Goal: Task Accomplishment & Management: Use online tool/utility

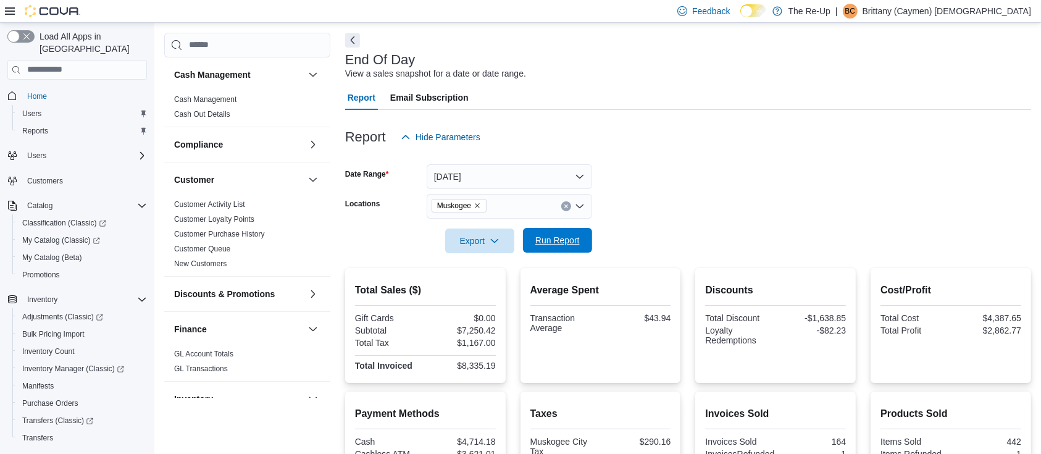
scroll to position [206, 0]
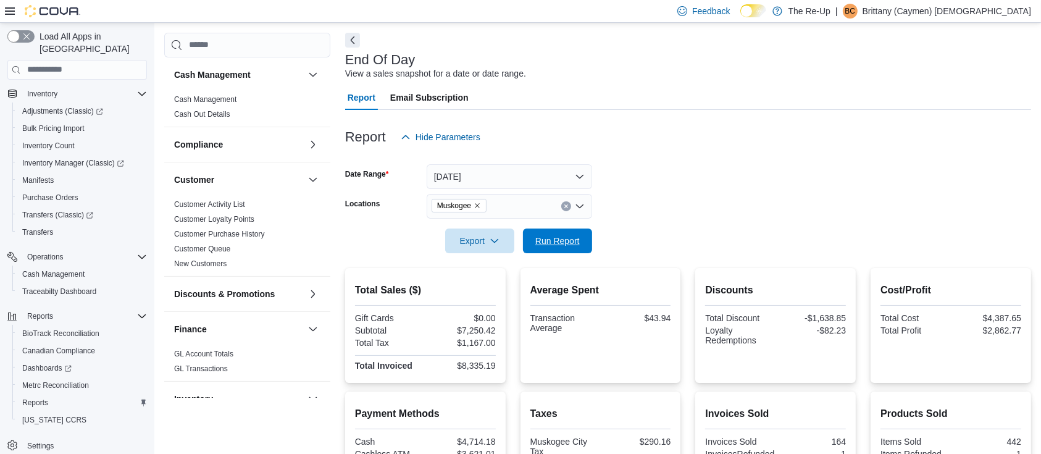
drag, startPoint x: 577, startPoint y: 232, endPoint x: 539, endPoint y: 373, distance: 145.7
click at [576, 230] on span "Run Report" at bounding box center [557, 240] width 54 height 25
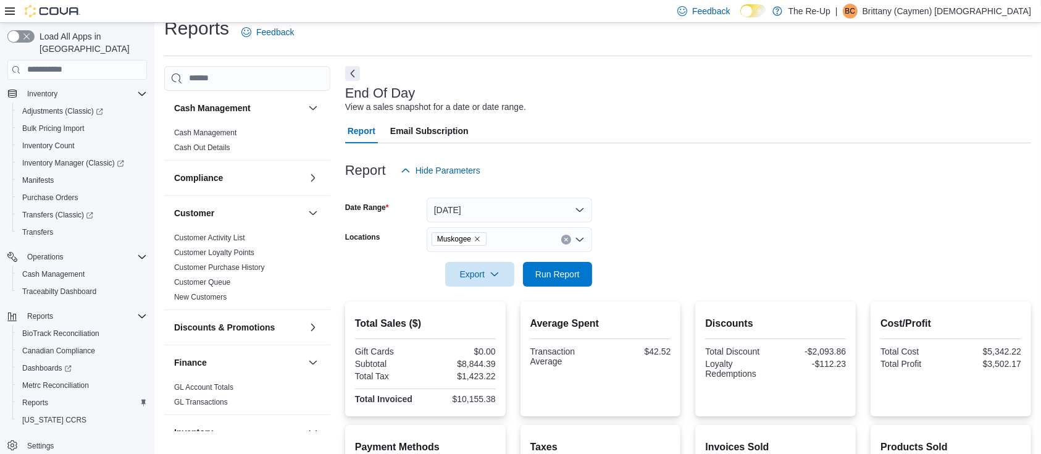
scroll to position [0, 0]
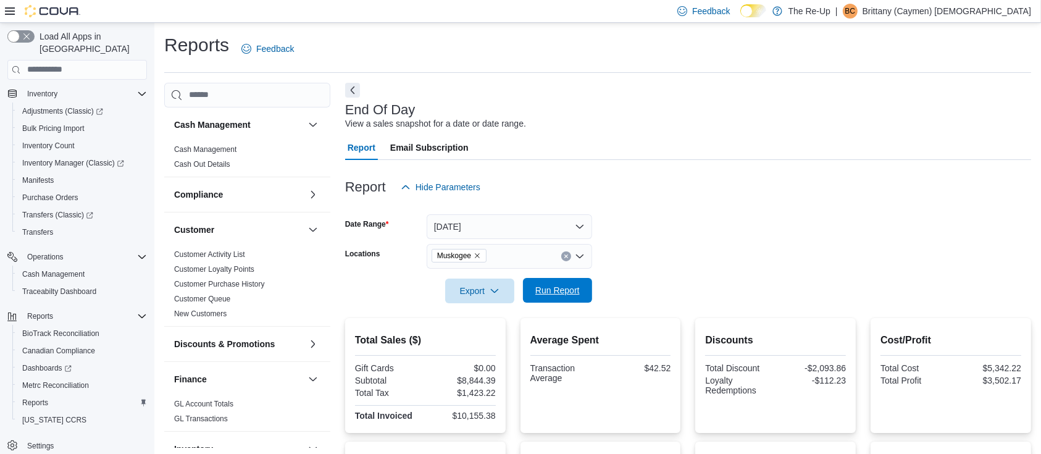
click at [547, 291] on span "Run Report" at bounding box center [557, 290] width 44 height 12
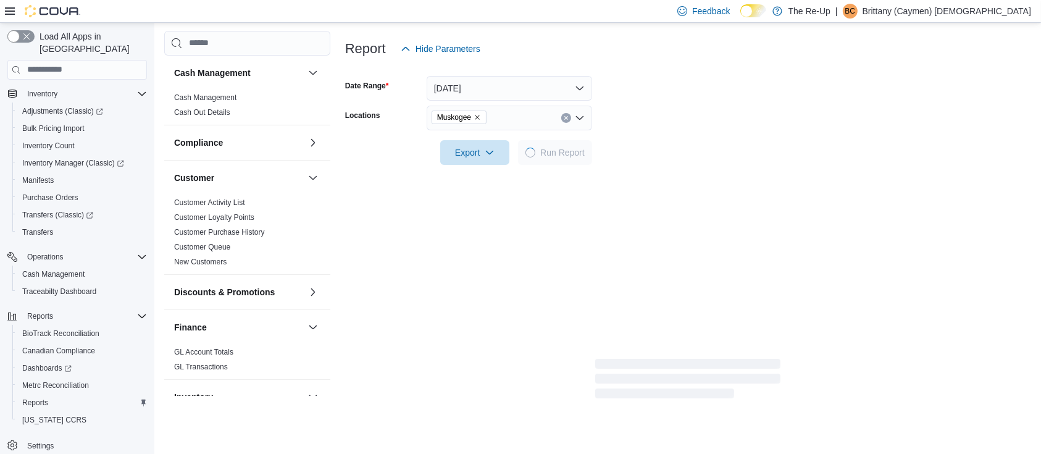
scroll to position [164, 0]
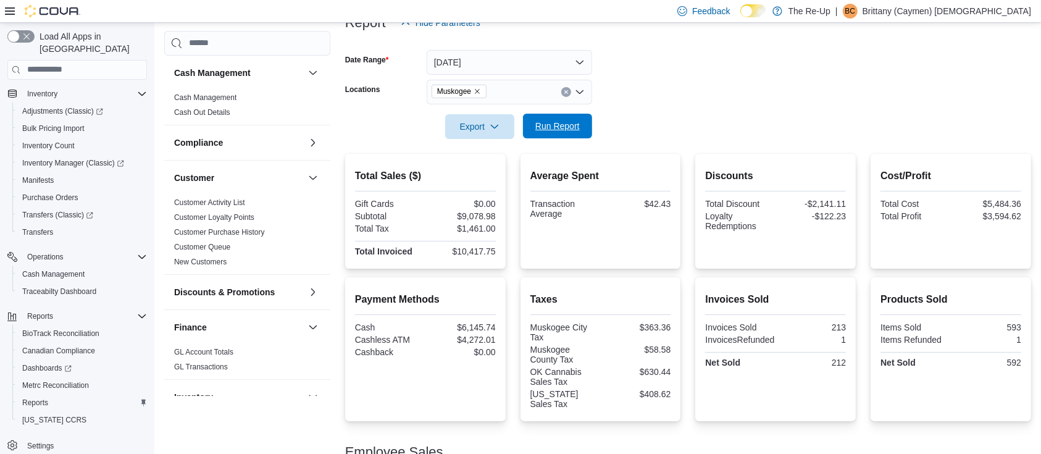
click at [583, 129] on span "Run Report" at bounding box center [557, 126] width 54 height 25
click at [568, 88] on button "Clear input" at bounding box center [566, 92] width 10 height 10
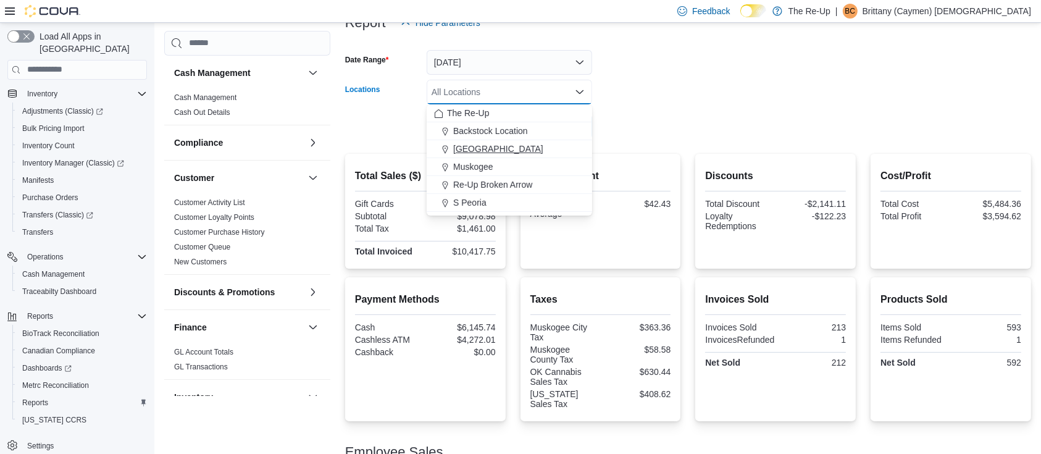
click at [483, 151] on span "[GEOGRAPHIC_DATA]" at bounding box center [498, 149] width 90 height 12
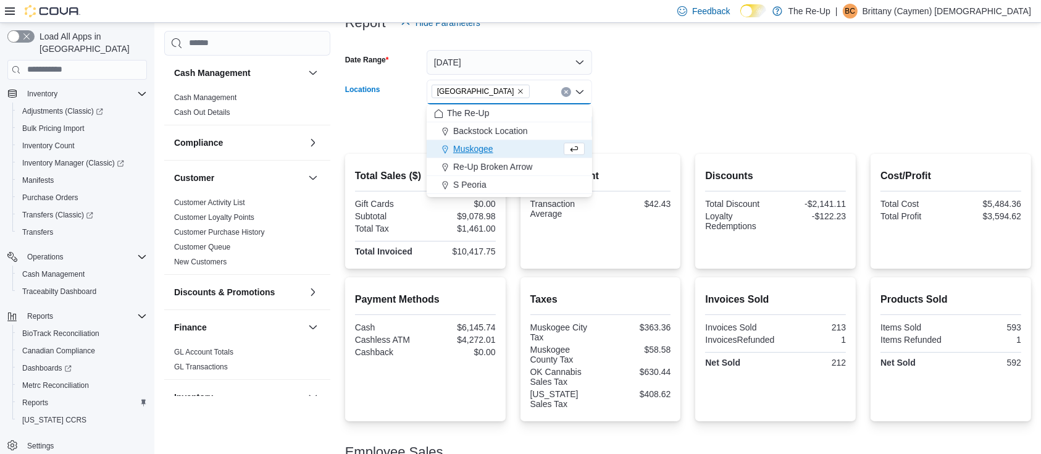
click at [631, 128] on form "Date Range [DATE] Locations [GEOGRAPHIC_DATA] Combo box. Selected. [GEOGRAPHIC_…" at bounding box center [688, 87] width 686 height 104
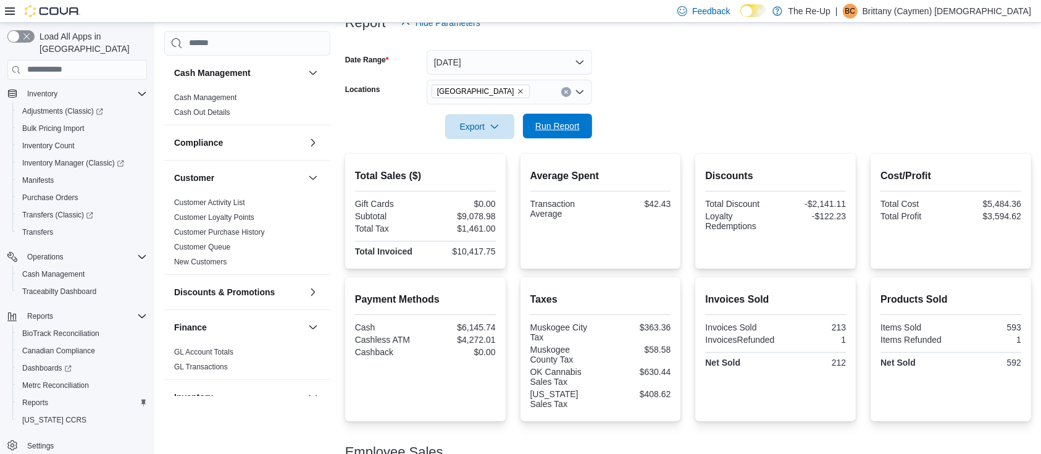
click at [568, 122] on span "Run Report" at bounding box center [557, 126] width 44 height 12
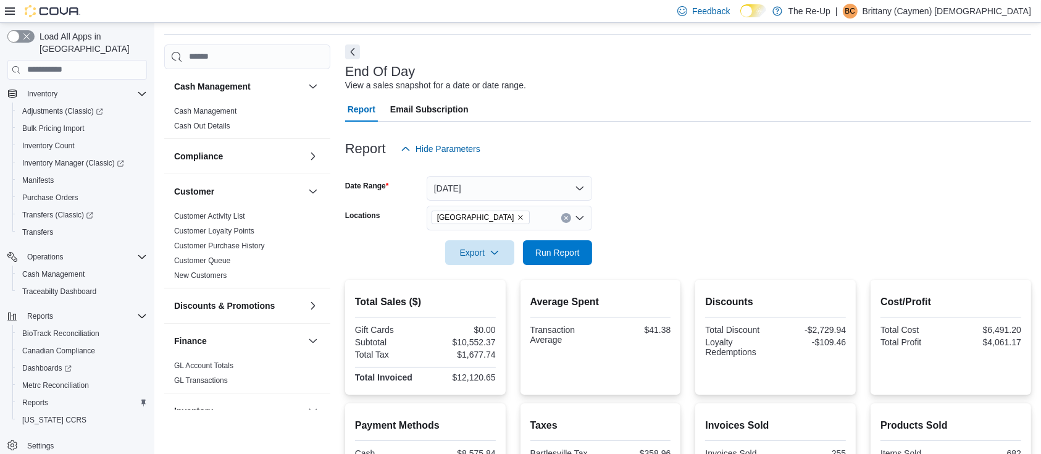
scroll to position [36, 0]
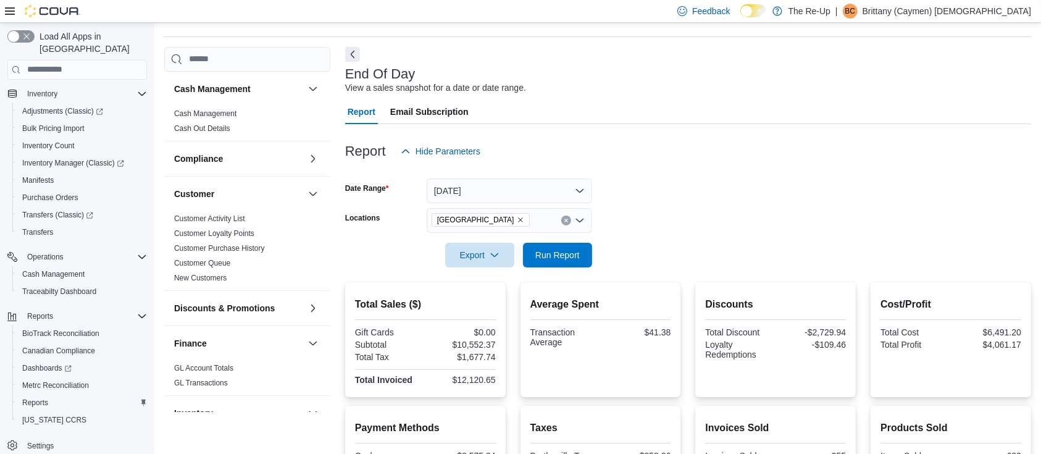
click at [564, 220] on icon "Clear input" at bounding box center [566, 220] width 5 height 5
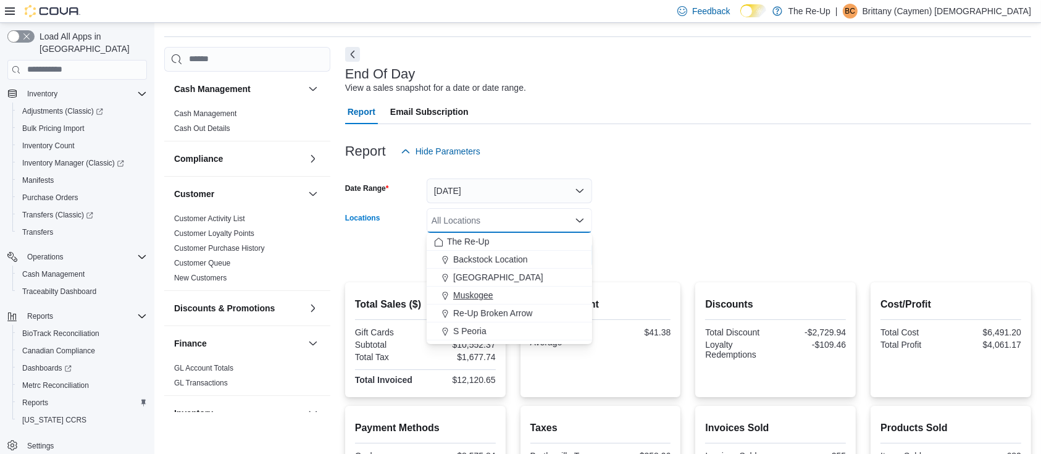
click at [470, 290] on span "Muskogee" at bounding box center [473, 295] width 40 height 12
click at [792, 233] on div at bounding box center [688, 238] width 686 height 10
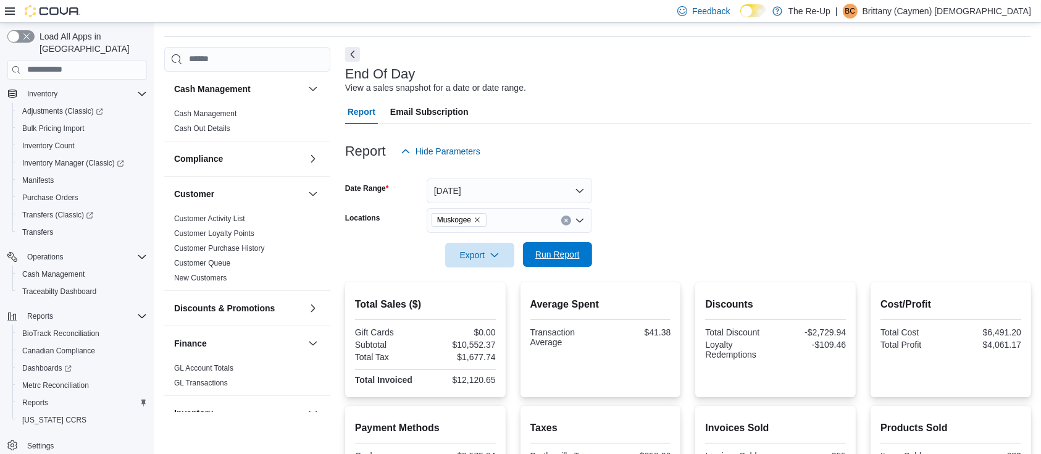
click at [564, 252] on span "Run Report" at bounding box center [557, 254] width 44 height 12
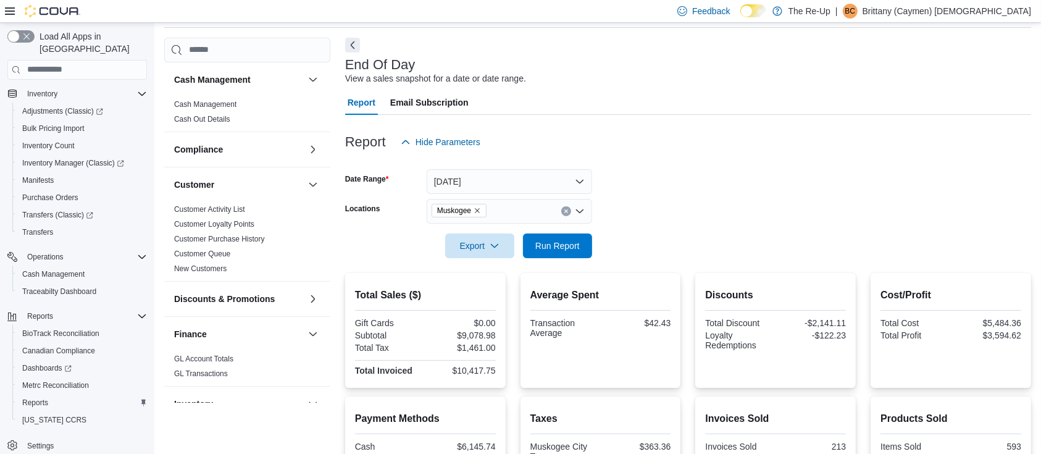
scroll to position [82, 0]
